Goal: Task Accomplishment & Management: Complete application form

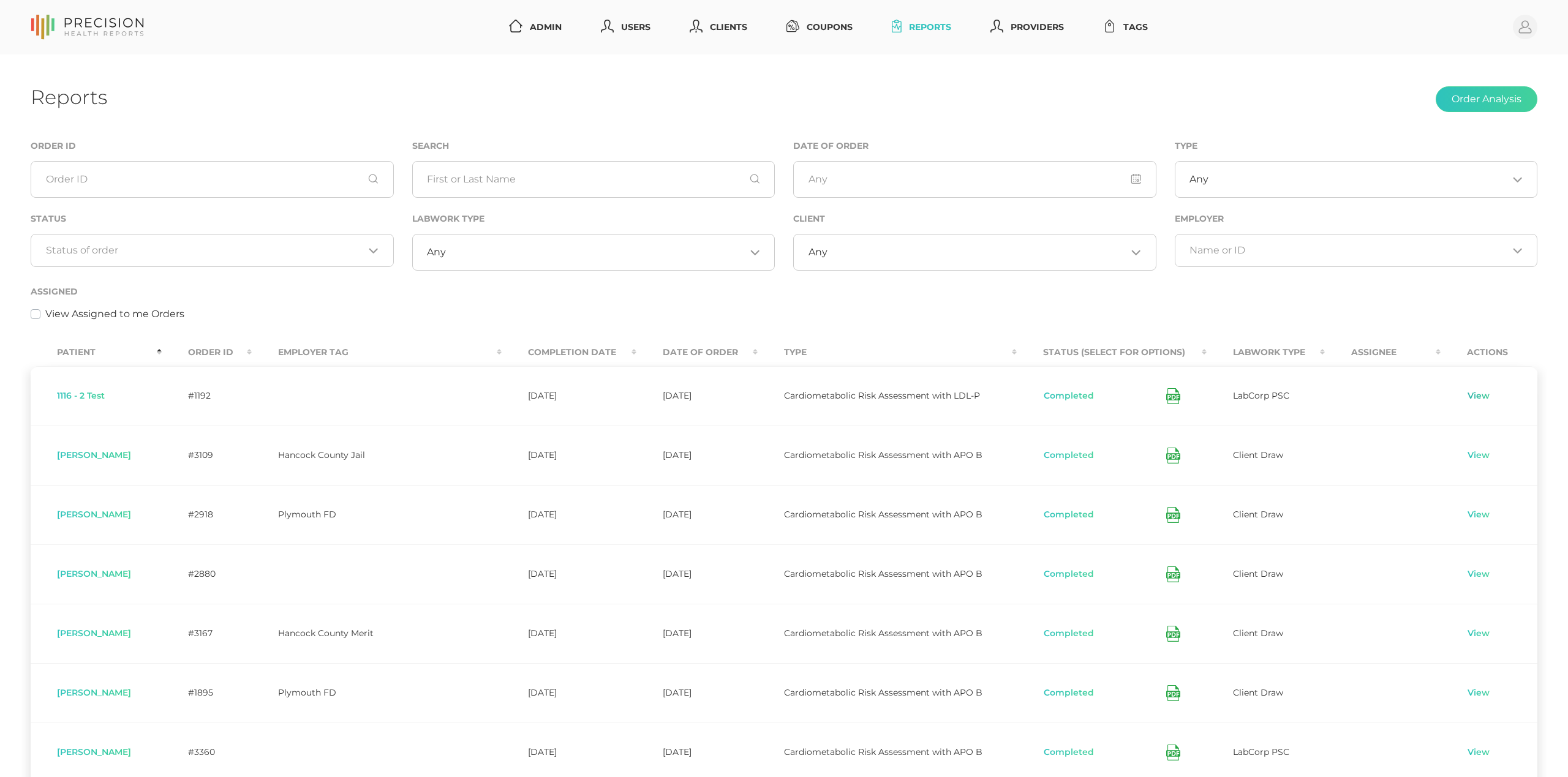
click at [1472, 394] on link "View" at bounding box center [1478, 396] width 23 height 12
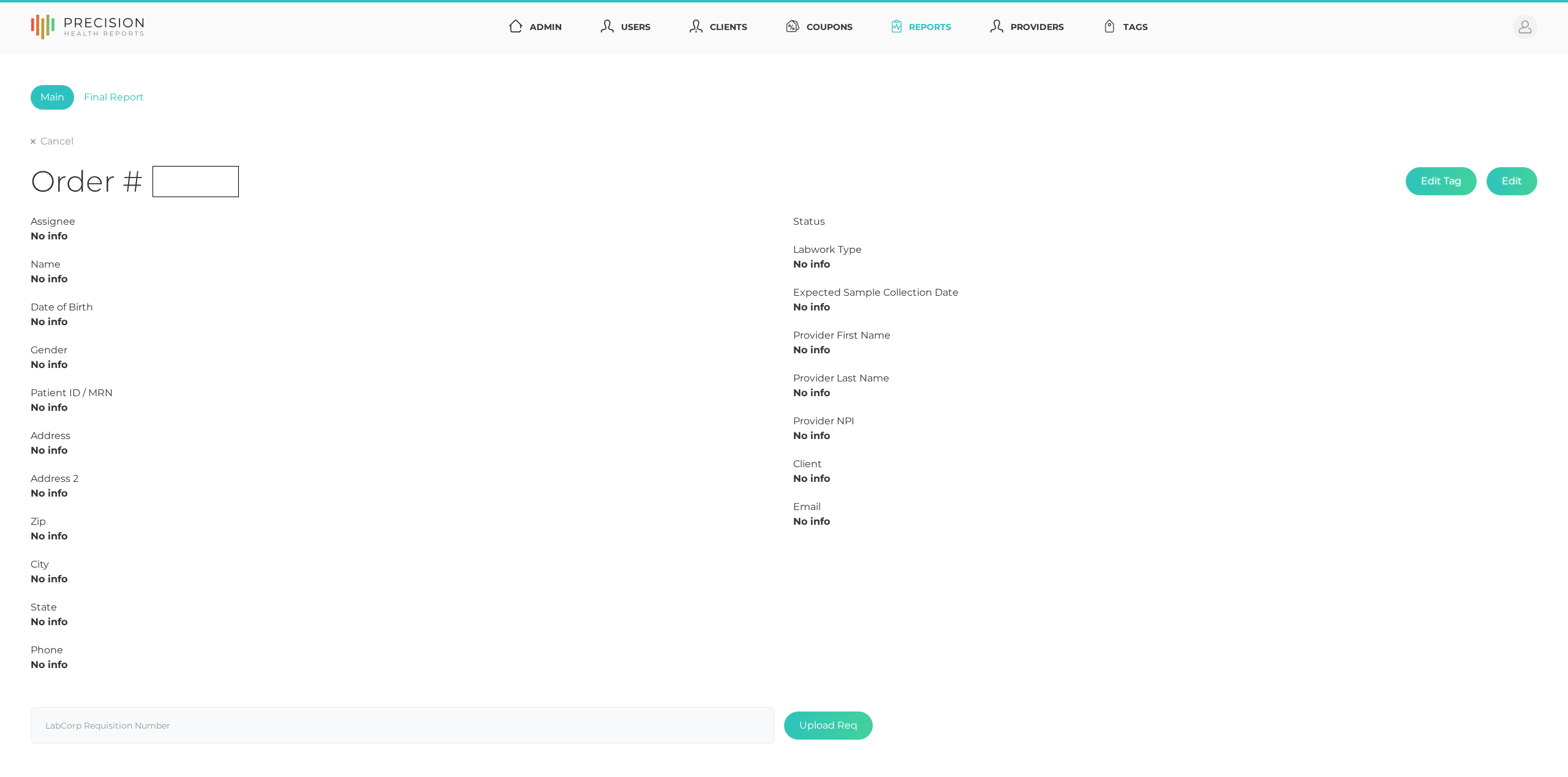
type input "5235235"
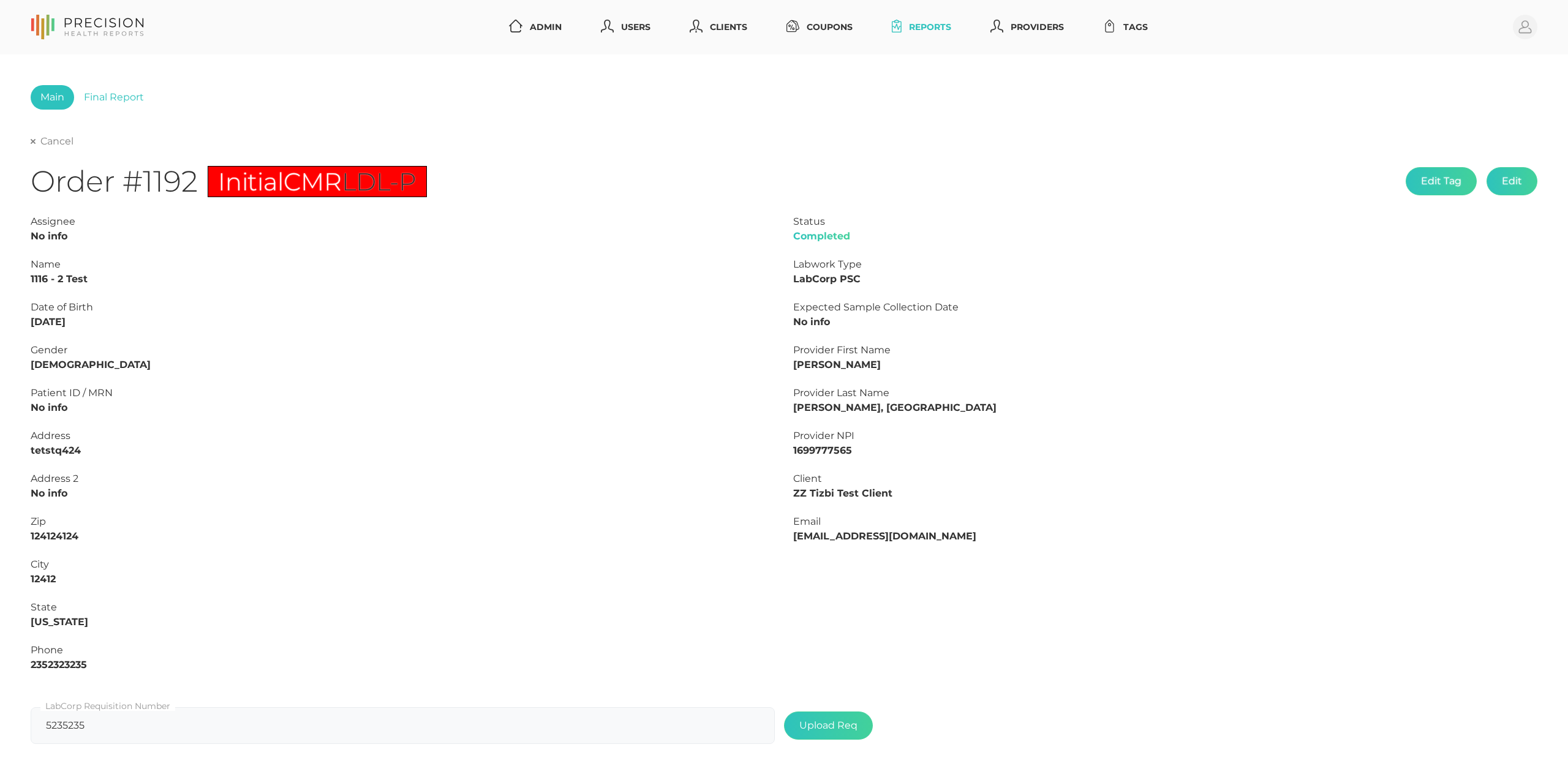
click at [57, 141] on link "Cancel" at bounding box center [52, 141] width 43 height 12
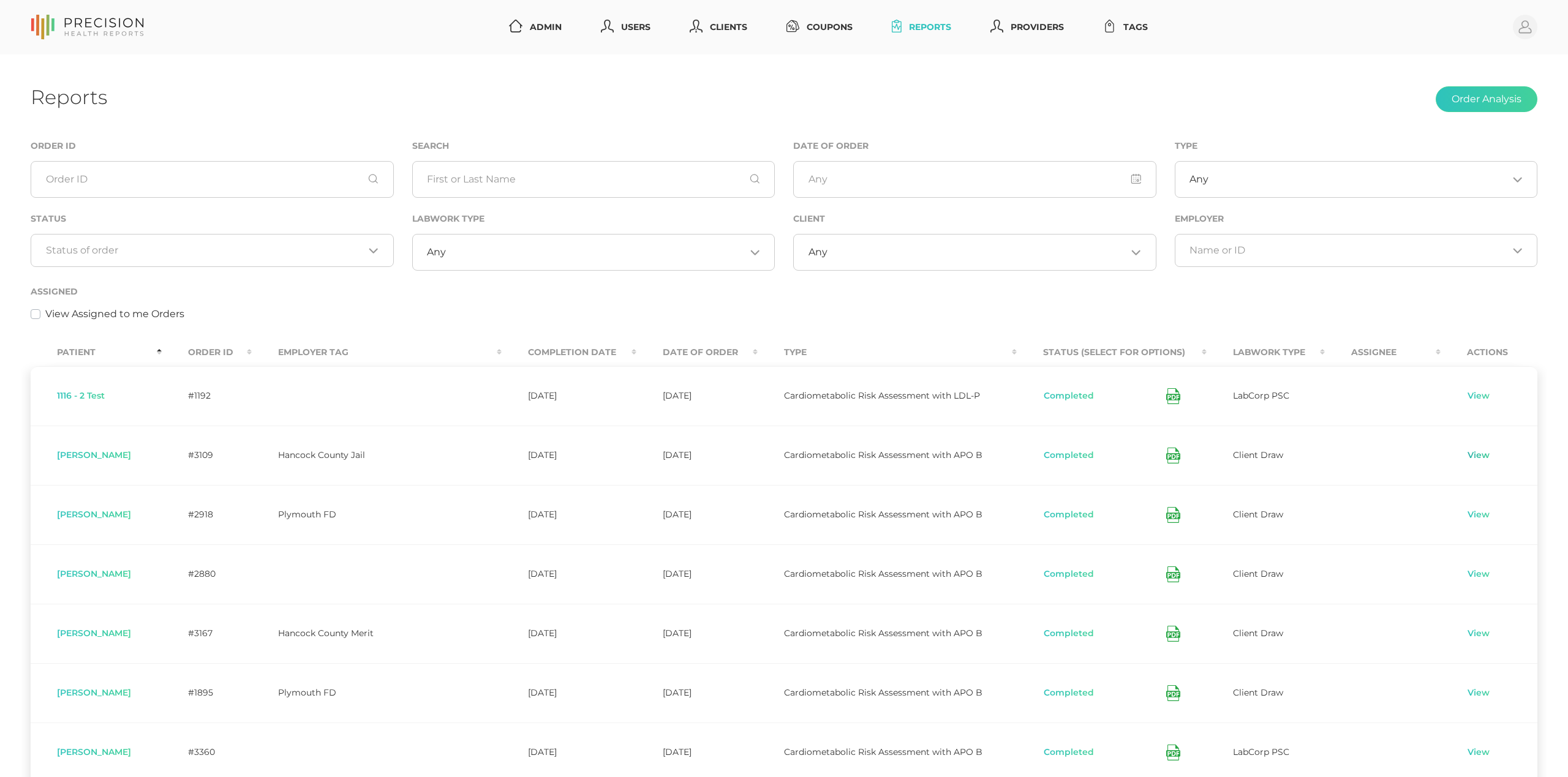
click at [1471, 455] on link "View" at bounding box center [1478, 455] width 23 height 12
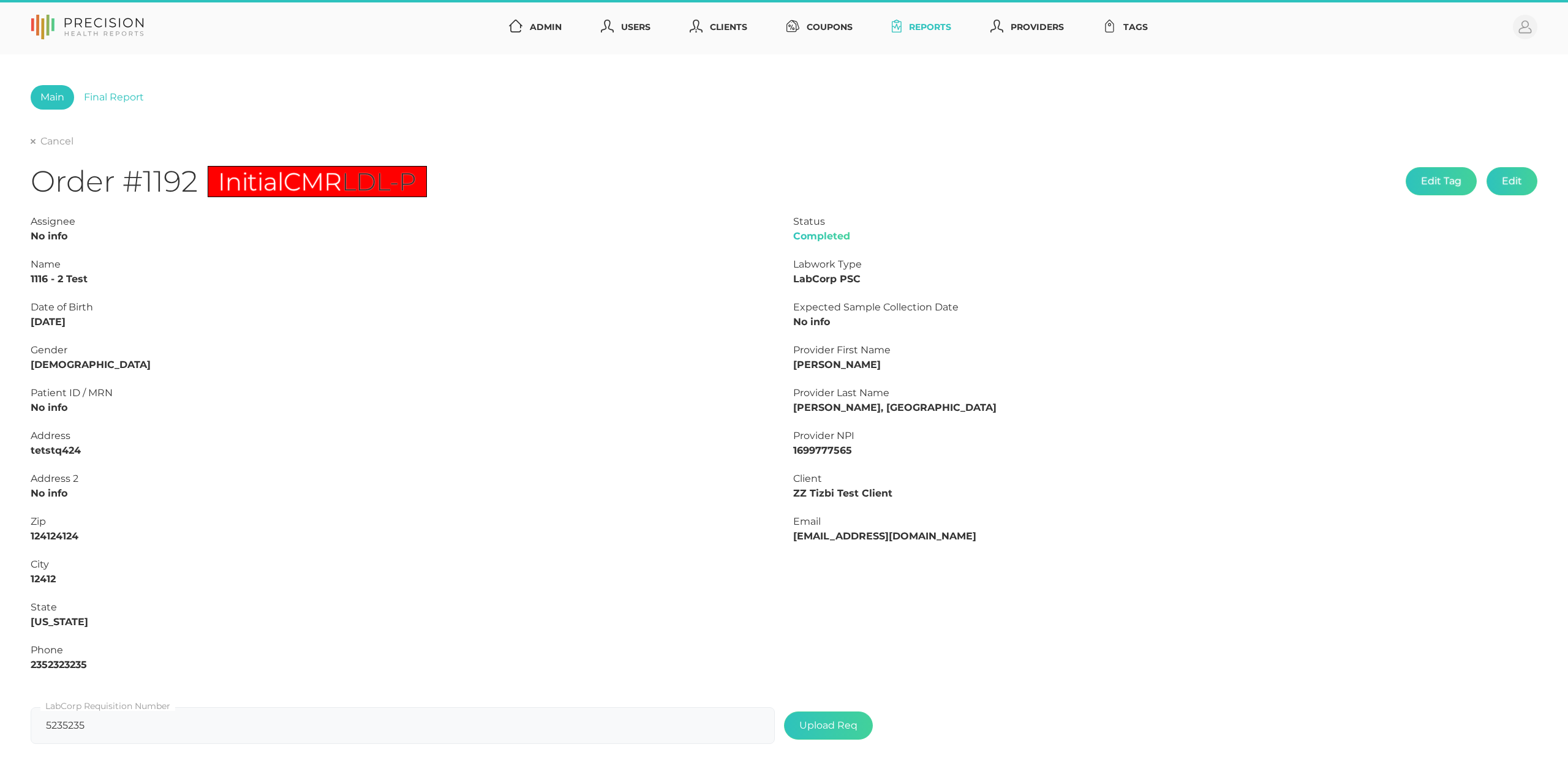
type input "L2502650852"
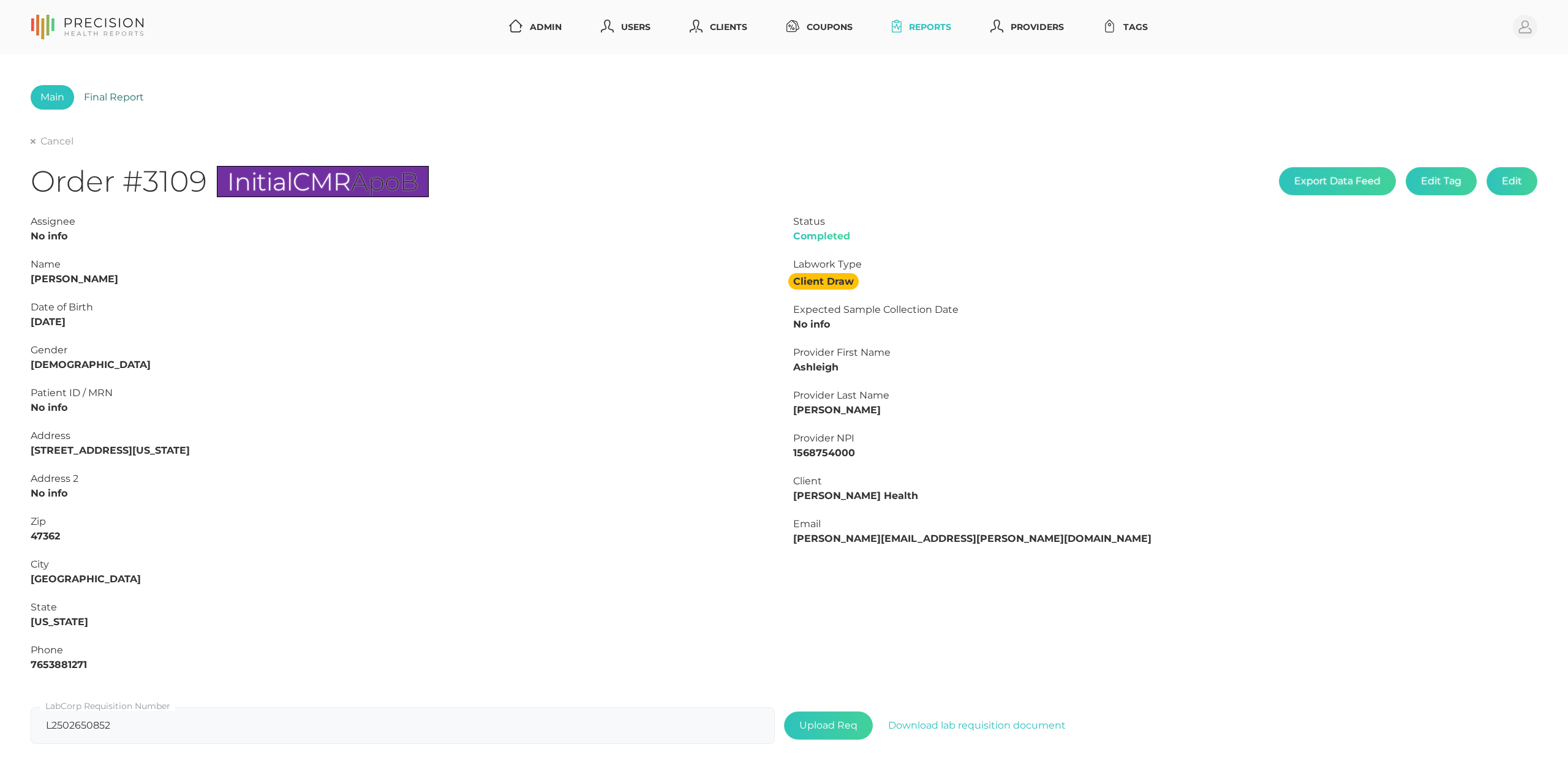
click at [114, 97] on link "Final Report" at bounding box center [114, 97] width 79 height 24
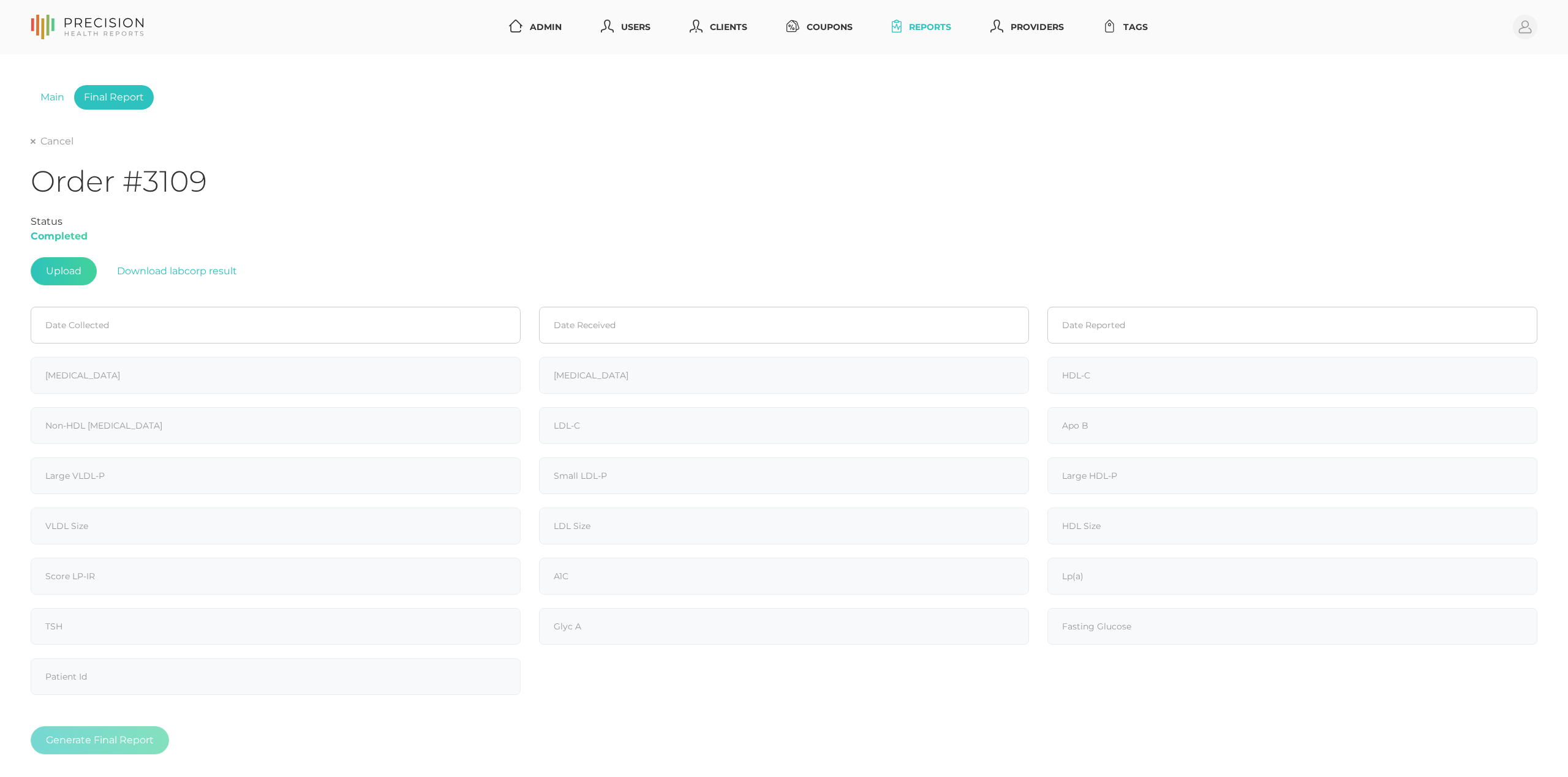
type input "218"
type input "200"
type input "36"
type input "182"
type input "146"
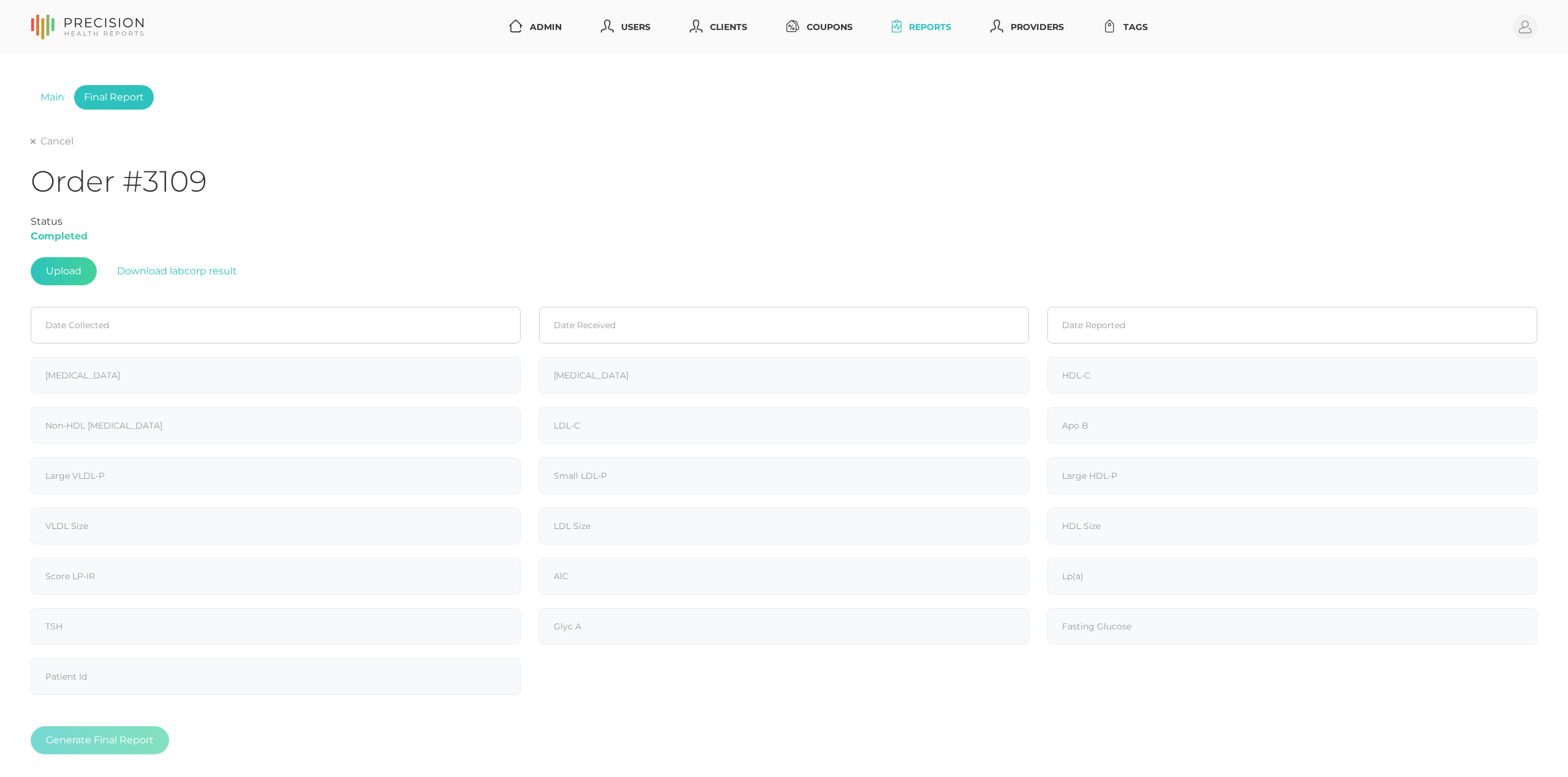
type input "117"
type input "12.6"
type input "708"
type input "1.4"
type input "54.8"
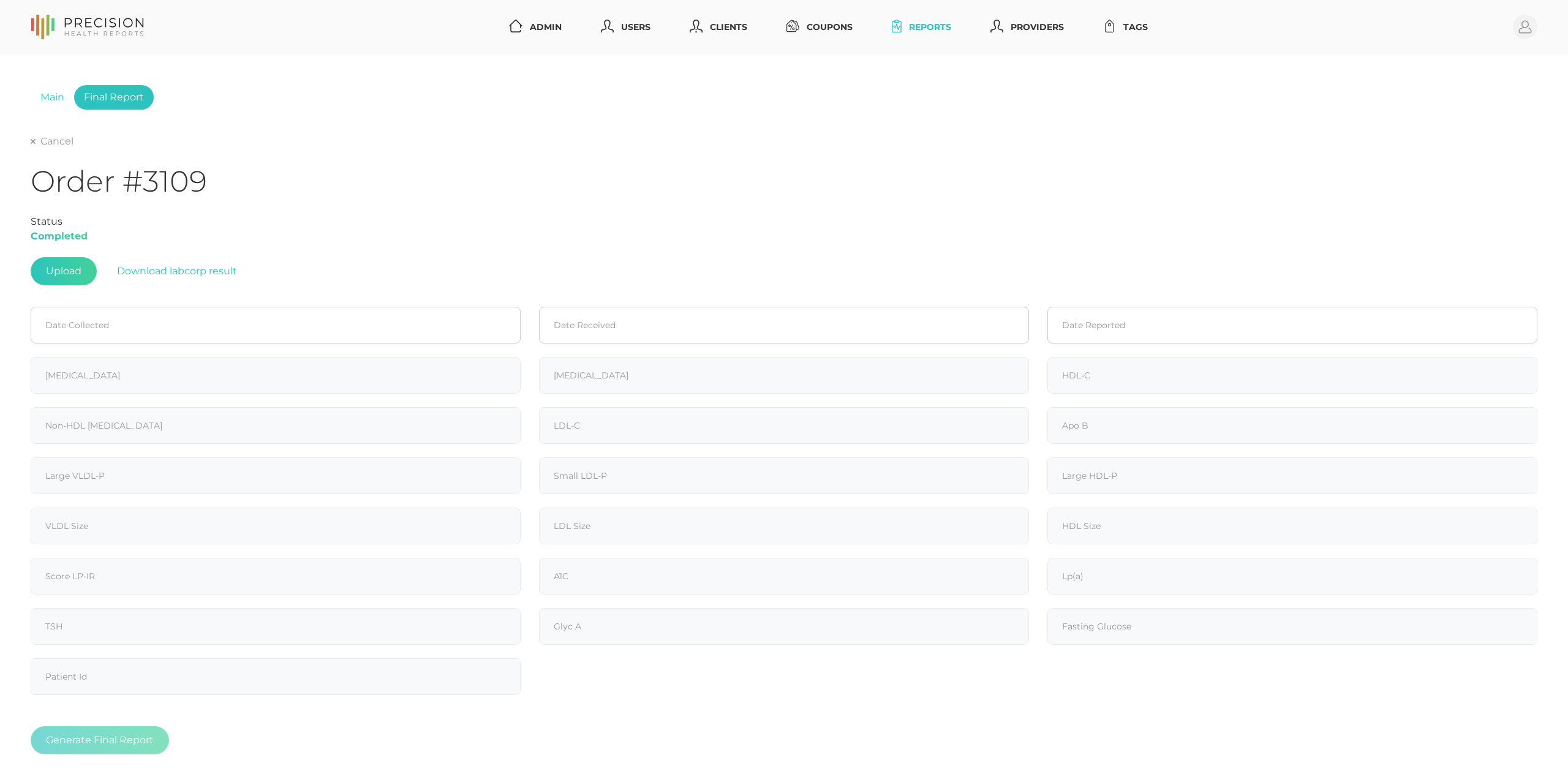
type input "21.4"
type input "8.4"
type input "79"
type input "6.2"
type input "18.1"
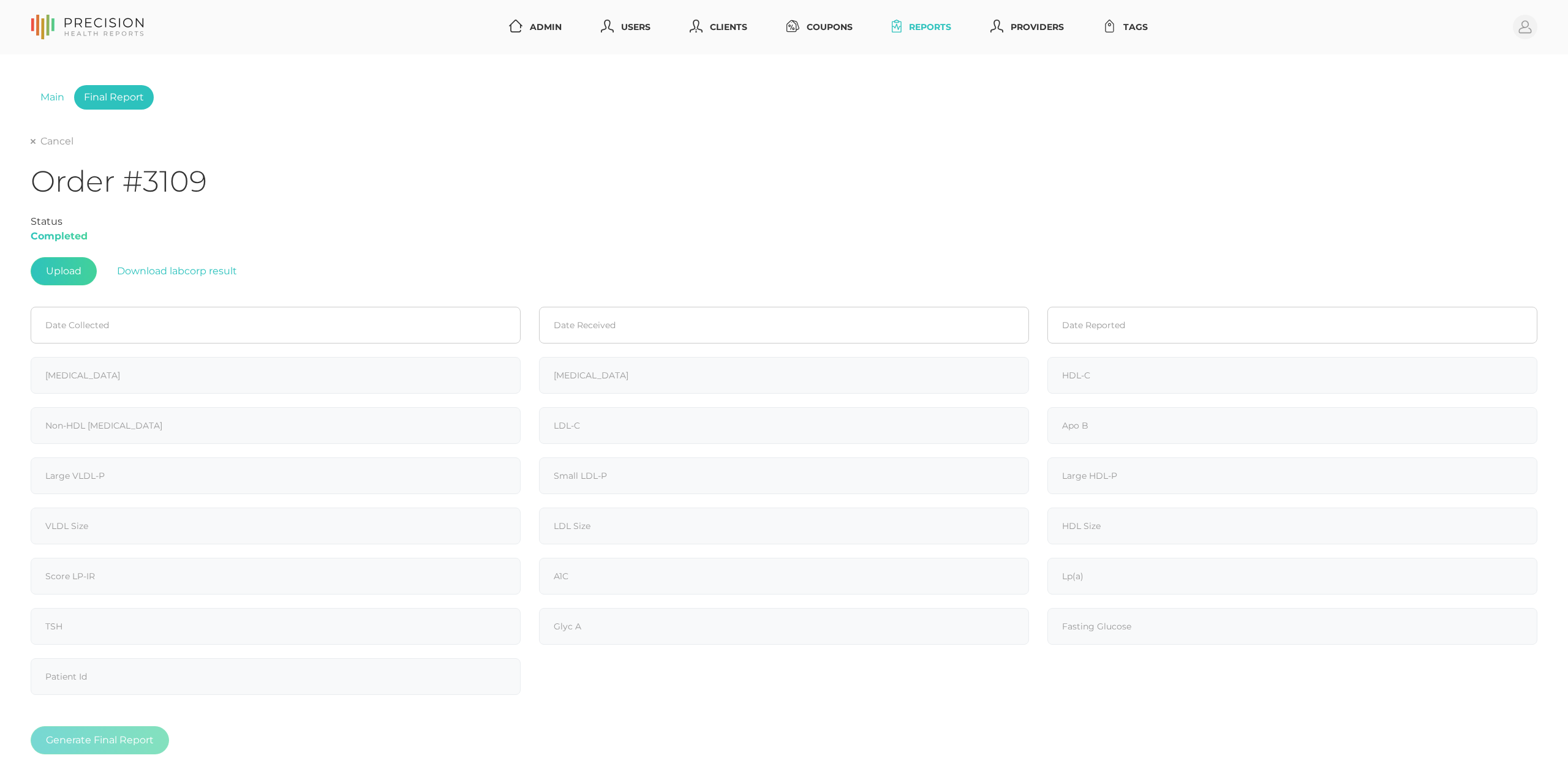
type input "475"
type input "100"
click at [35, 141] on link "Cancel" at bounding box center [52, 141] width 43 height 12
